Goal: Information Seeking & Learning: Learn about a topic

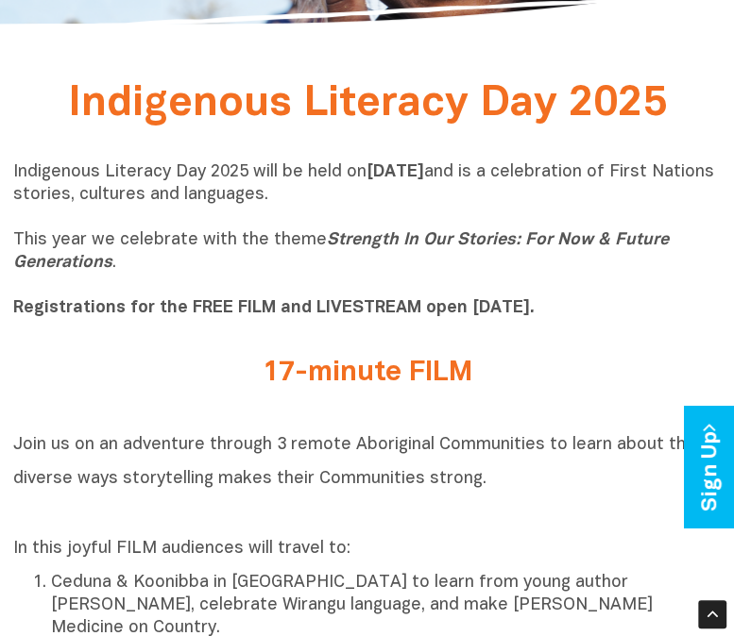
scroll to position [320, 0]
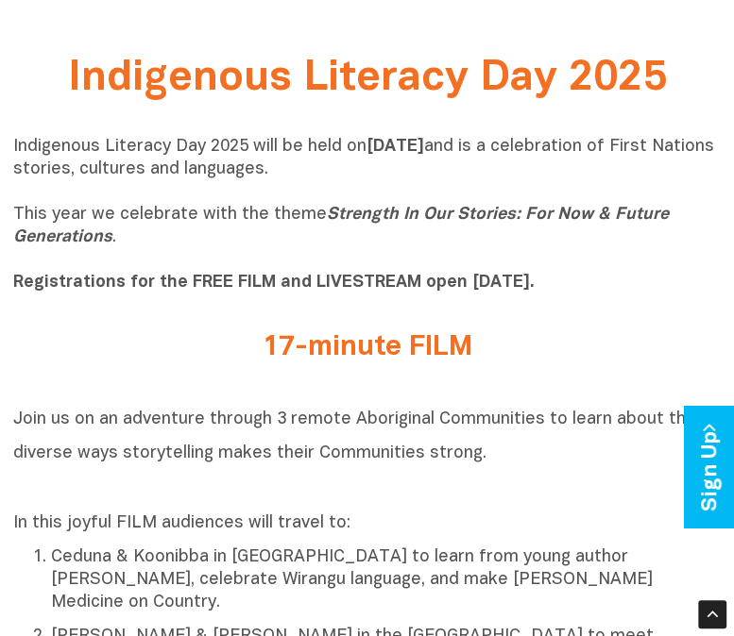
drag, startPoint x: 48, startPoint y: 76, endPoint x: 525, endPoint y: 337, distance: 543.3
drag, startPoint x: 525, startPoint y: 337, endPoint x: 448, endPoint y: 341, distance: 76.6
copy div "Indigenous Literacy Day 2025 Indigenous Literacy Day 2025 will be held on Wedne…"
click at [642, 314] on div "Indigenous Literacy Day 2025 will be held on Wednesday 3 September and is a cel…" at bounding box center [367, 220] width 708 height 196
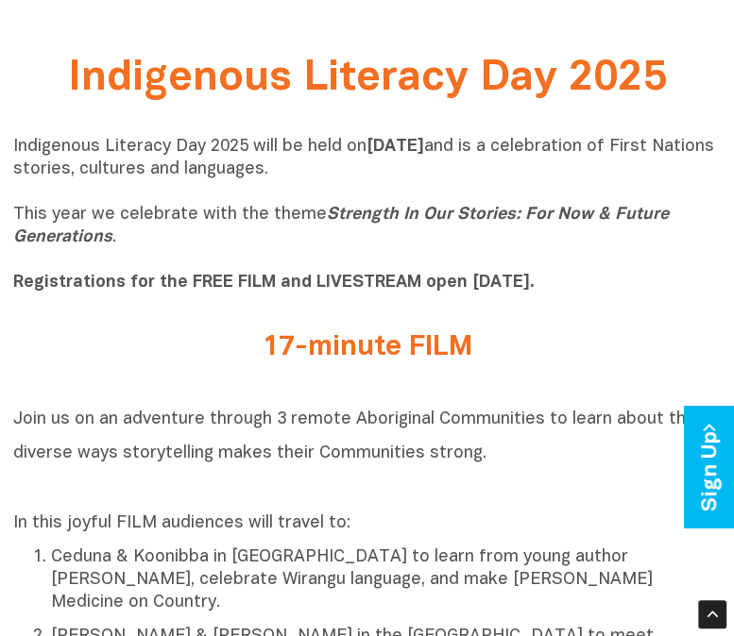
click at [409, 348] on h2 "17-minute FILM" at bounding box center [367, 347] width 680 height 31
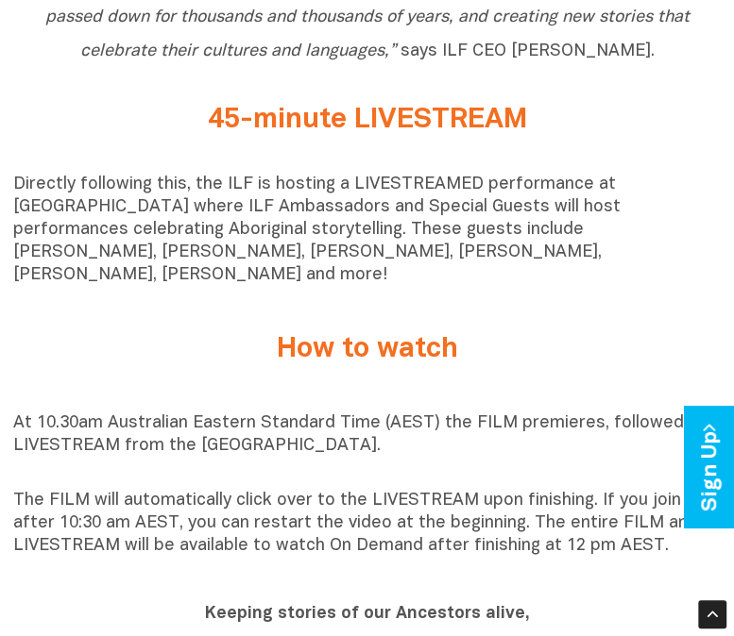
scroll to position [1190, 0]
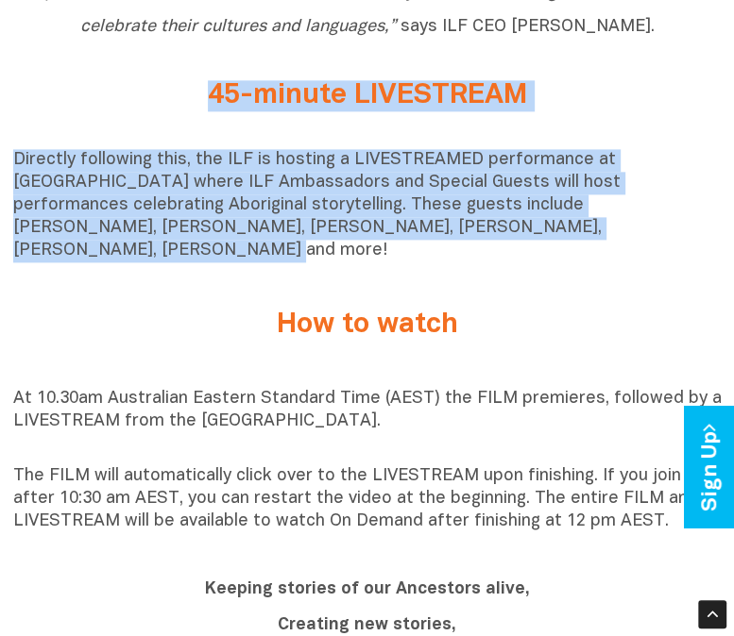
drag, startPoint x: 209, startPoint y: 73, endPoint x: 452, endPoint y: 250, distance: 301.4
click at [452, 250] on div "Indigenous Literacy Day 2025 Indigenous Literacy Day 2025 will be held on Wedne…" at bounding box center [367, 467] width 734 height 2577
drag, startPoint x: 452, startPoint y: 250, endPoint x: 371, endPoint y: 176, distance: 110.2
copy div "45-minute LIVESTREAM Directly following this, the ILF is hosting a LIVESTREAMED…"
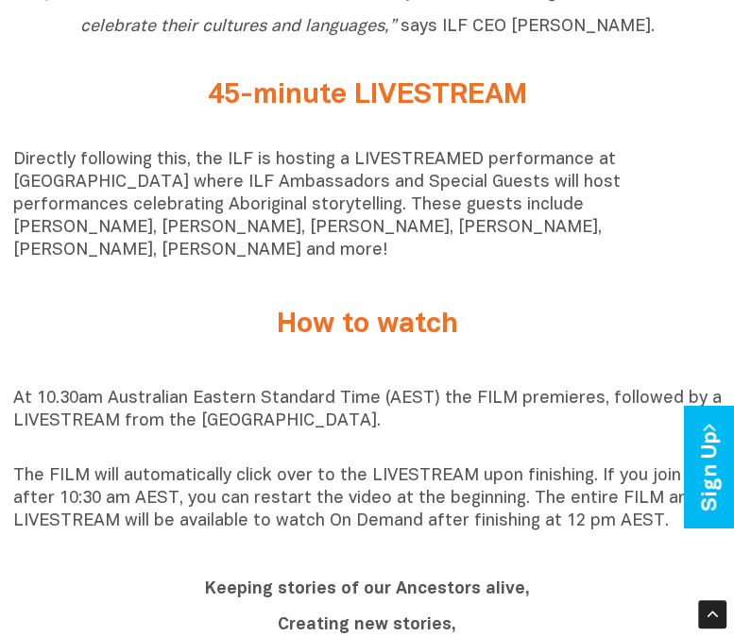
click at [707, 300] on div "How to watch" at bounding box center [367, 325] width 708 height 50
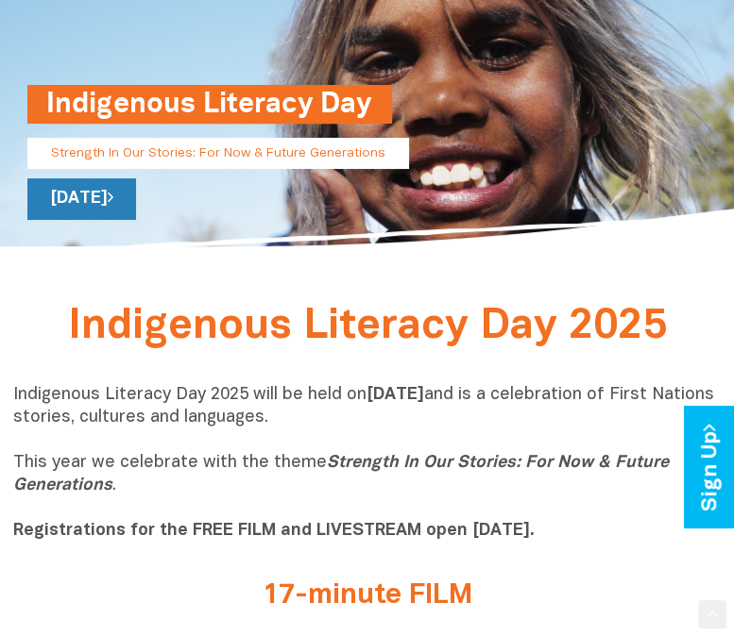
scroll to position [138, 0]
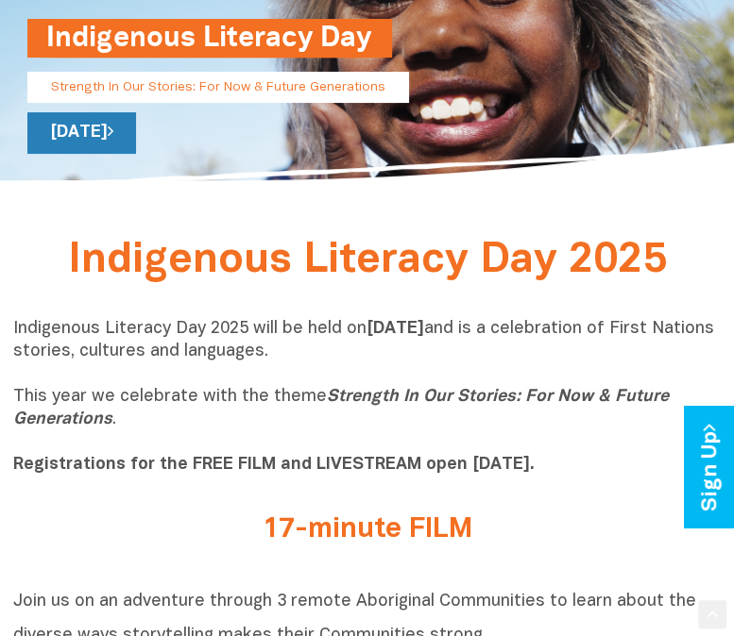
click at [136, 154] on link "[DATE]" at bounding box center [81, 133] width 109 height 42
